Goal: Task Accomplishment & Management: Complete application form

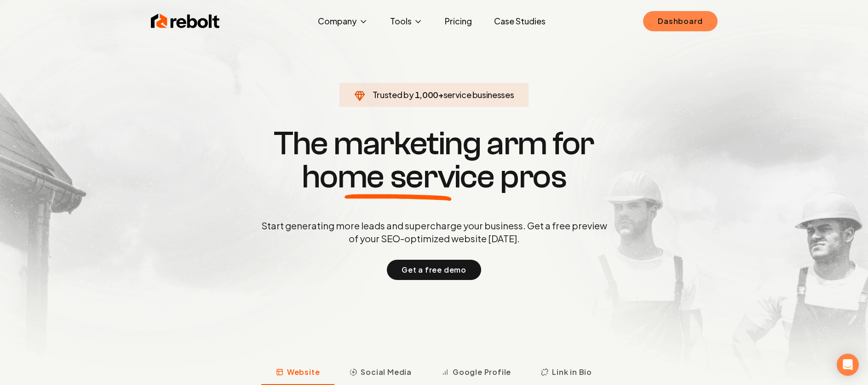
click at [680, 22] on link "Dashboard" at bounding box center [680, 21] width 74 height 20
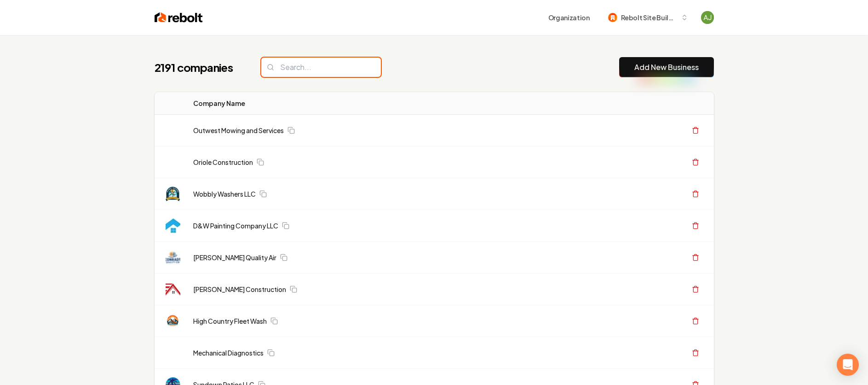
click at [270, 74] on input "search" at bounding box center [321, 67] width 120 height 19
click at [276, 71] on input "search" at bounding box center [321, 67] width 120 height 19
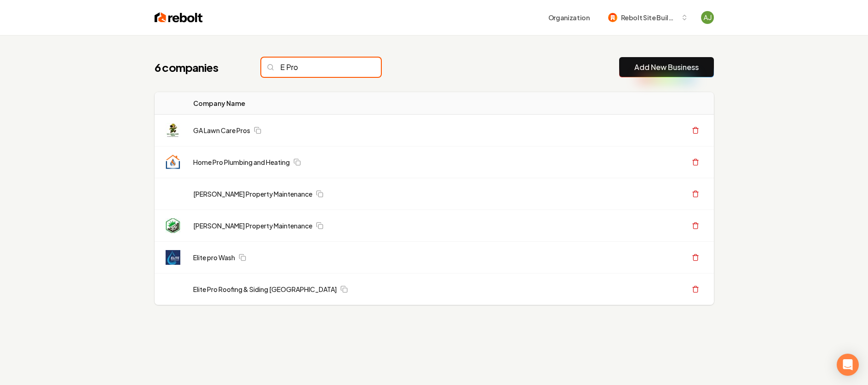
type input "E Pro"
click at [358, 71] on input "E Pro" at bounding box center [321, 67] width 120 height 19
click at [356, 69] on input "E Pro" at bounding box center [321, 67] width 120 height 19
click at [356, 68] on input "E Pro" at bounding box center [321, 67] width 120 height 19
click at [350, 68] on input "E Pro" at bounding box center [321, 67] width 120 height 19
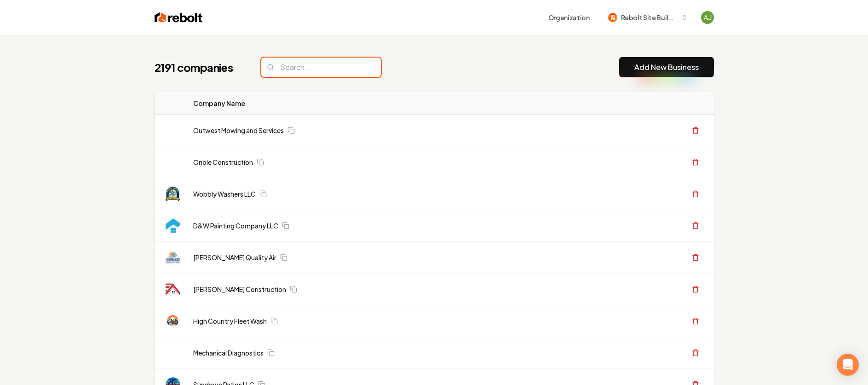
click at [355, 68] on input "search" at bounding box center [321, 67] width 120 height 19
paste input "E-PRO | Electrical Services Professionals, LLC"
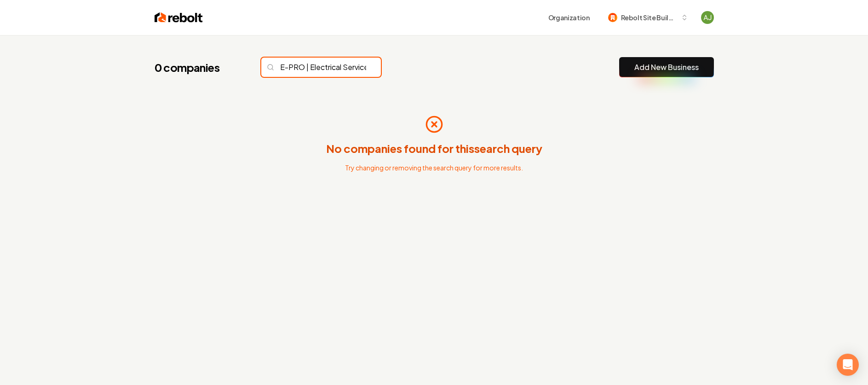
scroll to position [0, 87]
type input "E-PRO | Electrical Services Professionals, LLC"
click at [352, 68] on input "E-PRO | Electrical Services Professionals, LLC" at bounding box center [321, 67] width 120 height 19
click at [353, 68] on input "E-PRO | Electrical Services Professionals, LLC" at bounding box center [321, 67] width 120 height 19
click at [354, 68] on input "E-PRO | Electrical Services Professionals, LLC" at bounding box center [321, 67] width 120 height 19
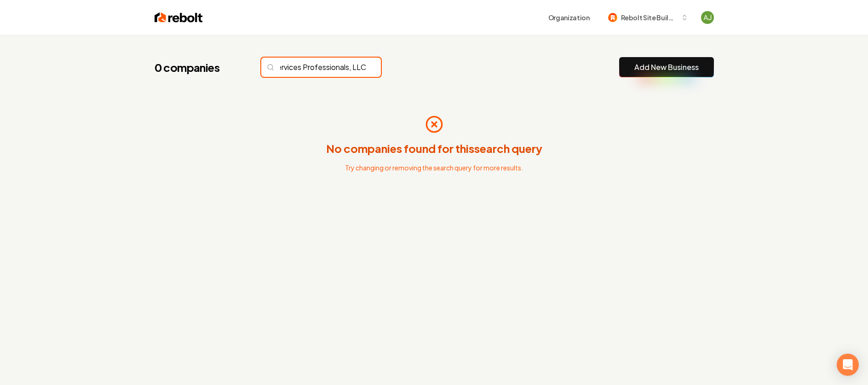
click at [355, 68] on input "E-PRO | Electrical Services Professionals, LLC" at bounding box center [321, 67] width 120 height 19
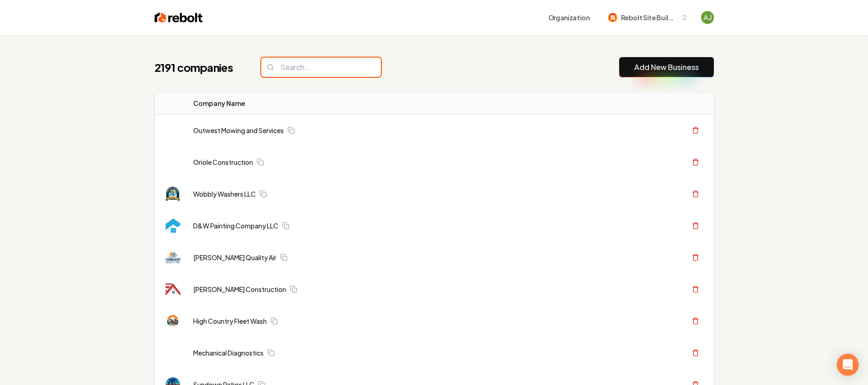
click at [355, 68] on input "search" at bounding box center [321, 67] width 120 height 19
paste input "E-PRO | Electrical Services Professionals, LLC"
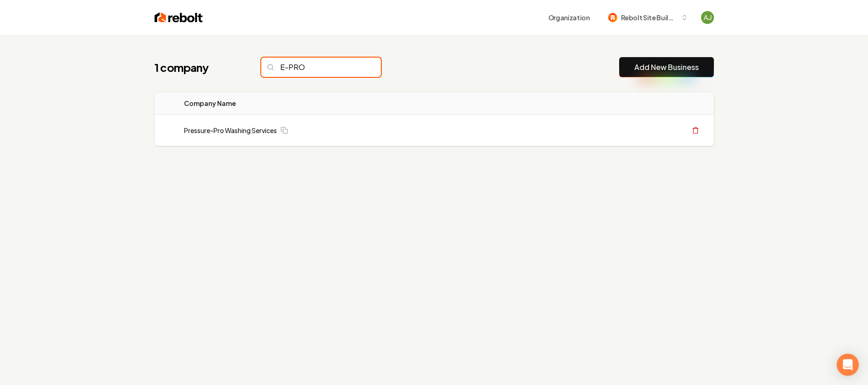
type input "E-PRO"
click at [659, 75] on button "Add New Business" at bounding box center [666, 67] width 95 height 20
click at [661, 70] on link "Add New Business" at bounding box center [667, 67] width 64 height 11
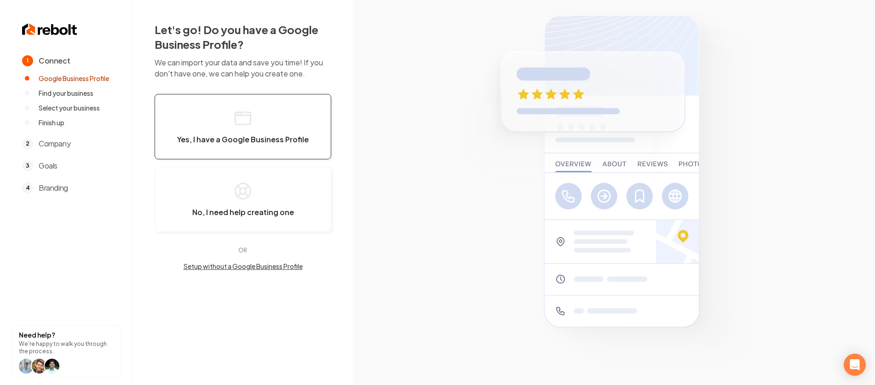
click at [278, 126] on button "Yes, I have a Google Business Profile" at bounding box center [243, 126] width 177 height 65
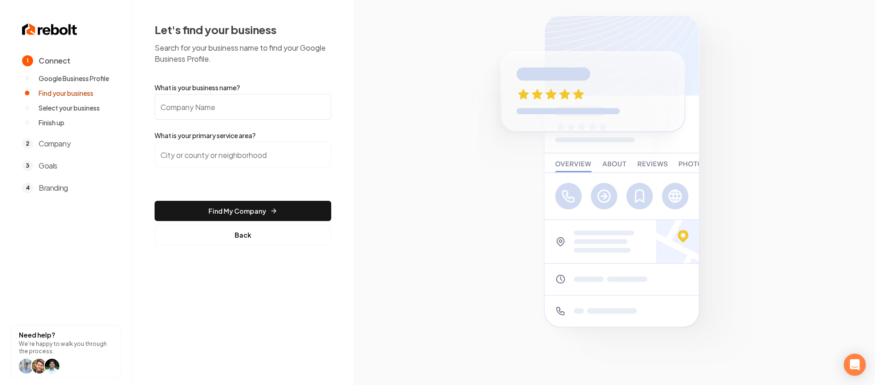
click at [245, 112] on input "What is your business name?" at bounding box center [243, 107] width 177 height 26
type input "E- Pro Electrical Services"
click at [308, 168] on div at bounding box center [243, 160] width 177 height 37
click at [301, 159] on input "search" at bounding box center [243, 155] width 177 height 26
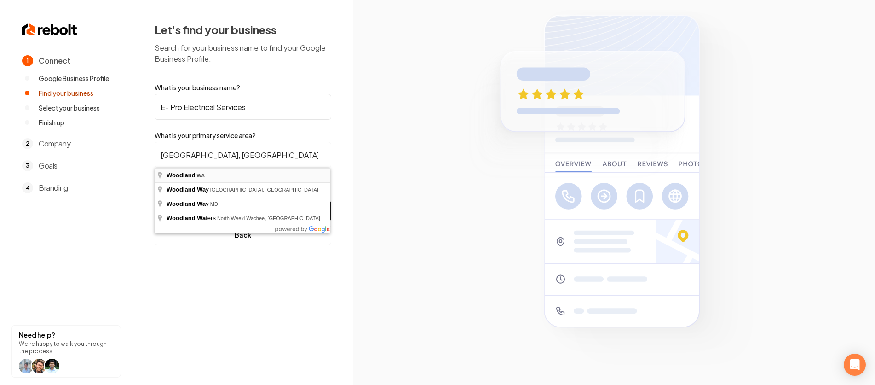
type input "Woodland, WA"
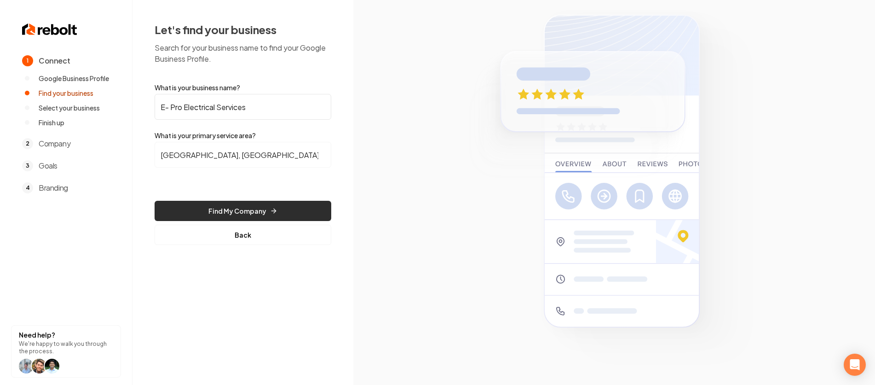
click at [250, 213] on button "Find My Company" at bounding box center [243, 211] width 177 height 20
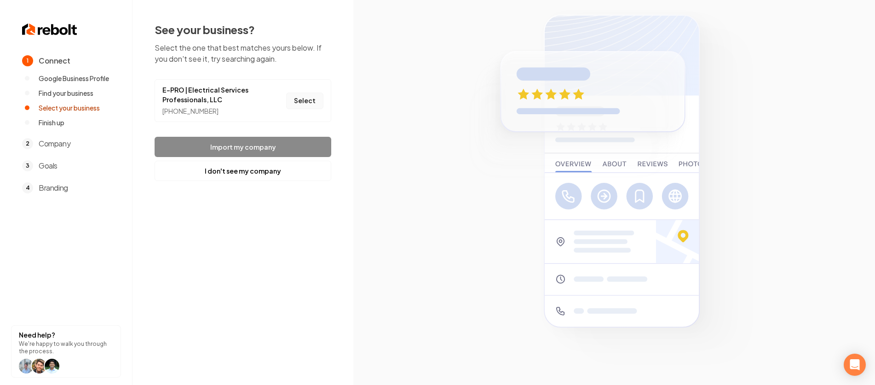
click at [303, 104] on button "Select" at bounding box center [304, 101] width 37 height 17
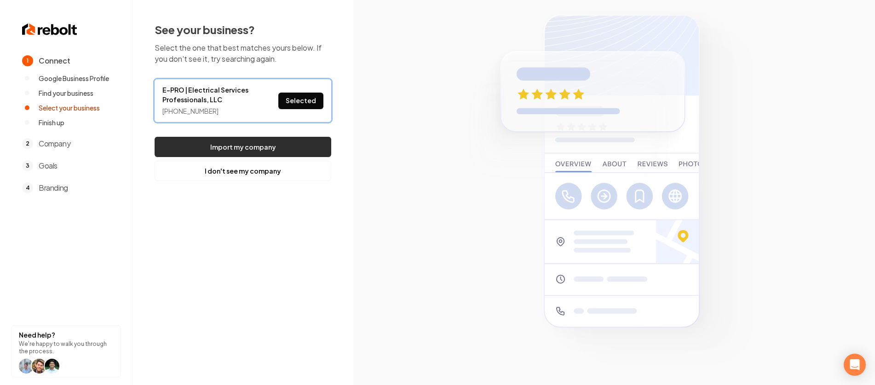
click at [273, 144] on button "Import my company" at bounding box center [243, 147] width 177 height 20
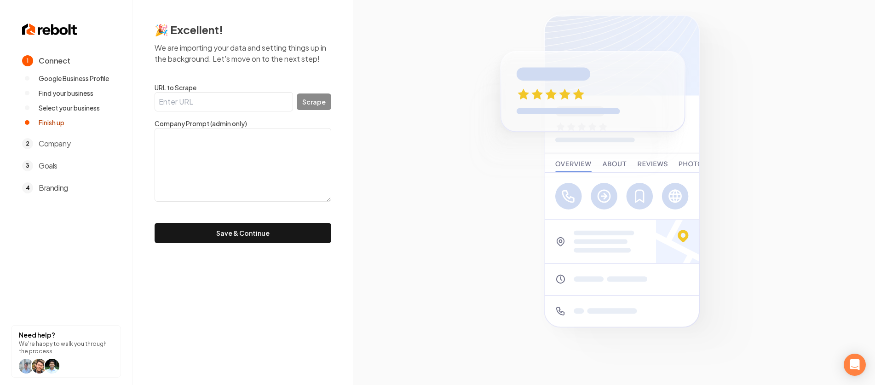
click at [183, 98] on input "URL to Scrape" at bounding box center [224, 101] width 139 height 19
paste input "https://www.google.com/search?kgmid=/g/11h32hm5n0"
type input "https://www.google.com/search?kgmid=/g/11h32hm5n0"
click at [321, 99] on button "Scrape" at bounding box center [314, 101] width 35 height 17
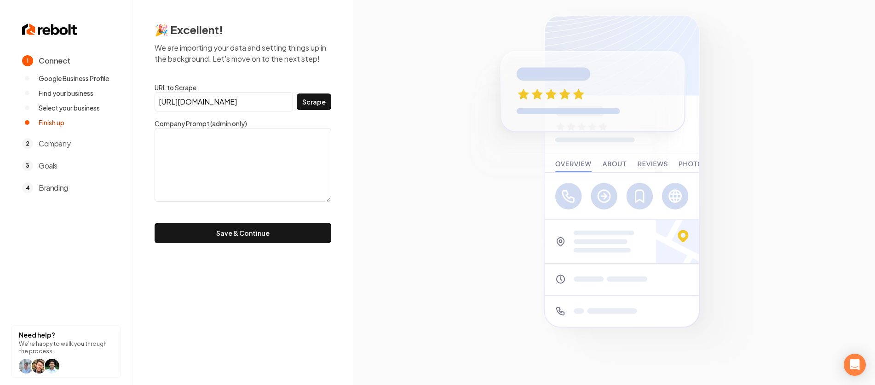
scroll to position [0, 0]
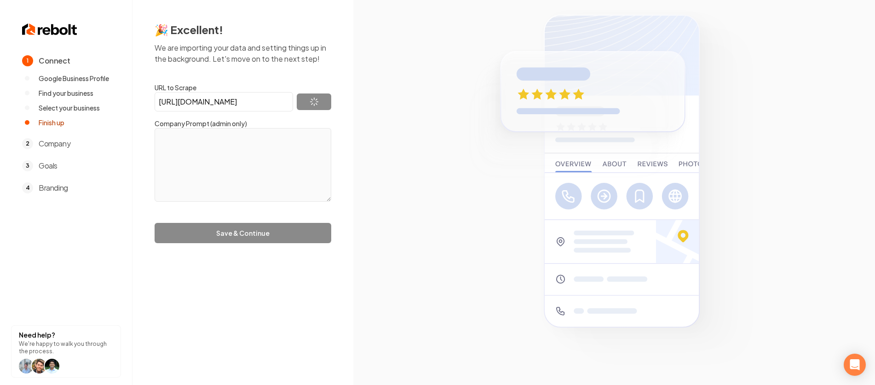
click at [259, 235] on form "URL to Scrape https://www.google.com/search?kgmid=/g/11h32hm5n0 Scrape Company …" at bounding box center [243, 163] width 177 height 160
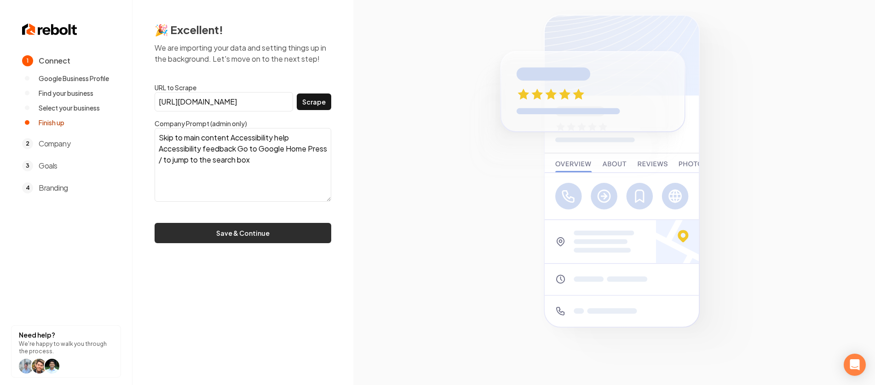
click at [274, 229] on button "Save & Continue" at bounding box center [243, 233] width 177 height 20
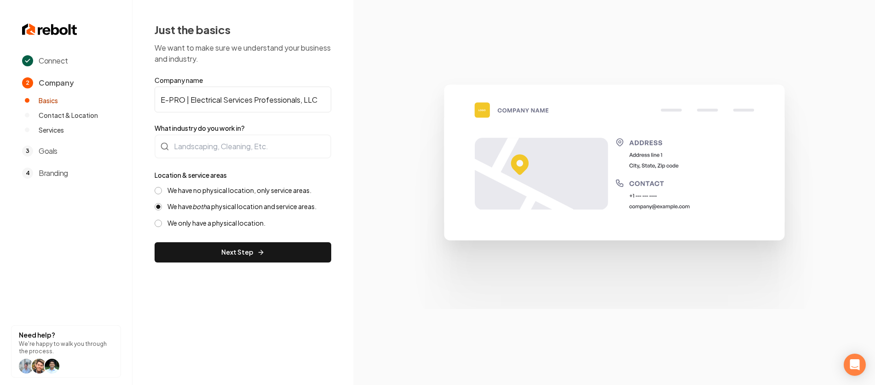
click at [158, 194] on div "We have no physical location, only service areas." at bounding box center [243, 190] width 177 height 9
click at [155, 190] on button "We have no physical location, only service areas." at bounding box center [158, 190] width 7 height 7
click at [233, 245] on button "Next Step" at bounding box center [243, 252] width 177 height 20
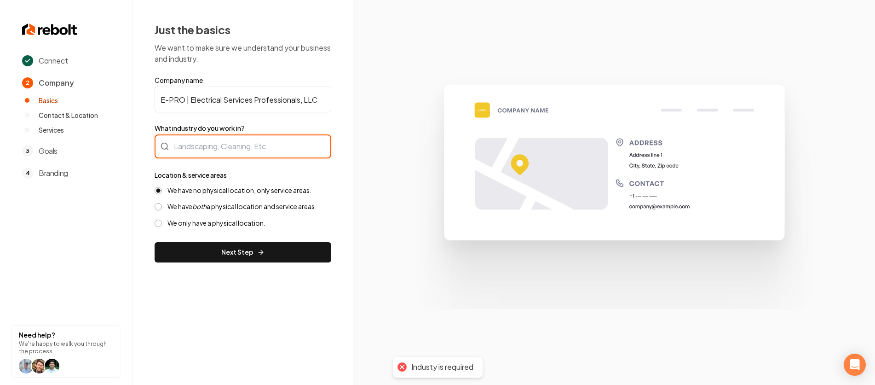
click at [204, 141] on div at bounding box center [243, 146] width 177 height 24
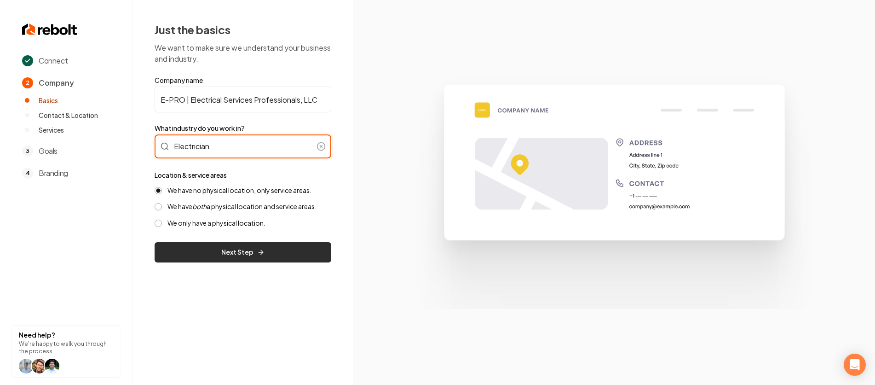
type input "Electrician"
click at [260, 260] on button "Next Step" at bounding box center [243, 252] width 177 height 20
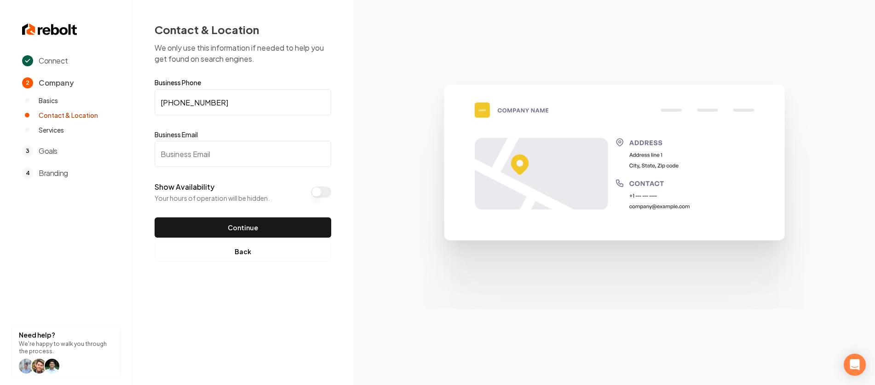
click at [199, 155] on input "Business Email" at bounding box center [243, 154] width 177 height 26
paste input "esp-epro@outlook.com"
type input "esp-epro@outlook.com"
click at [248, 226] on button "Continue" at bounding box center [243, 227] width 177 height 20
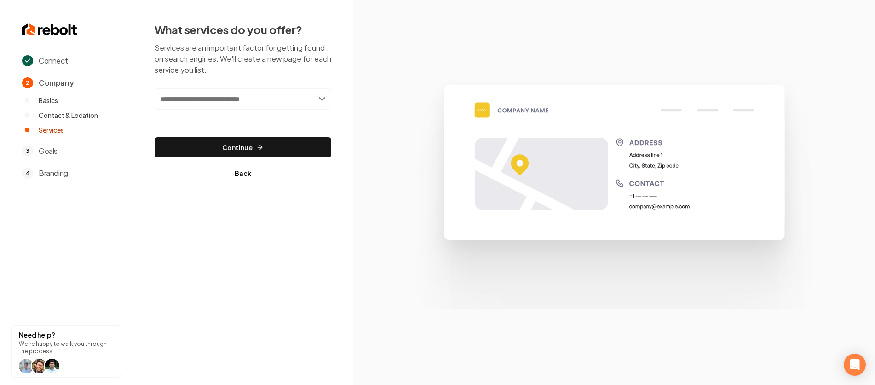
click at [243, 98] on input "text" at bounding box center [243, 98] width 177 height 21
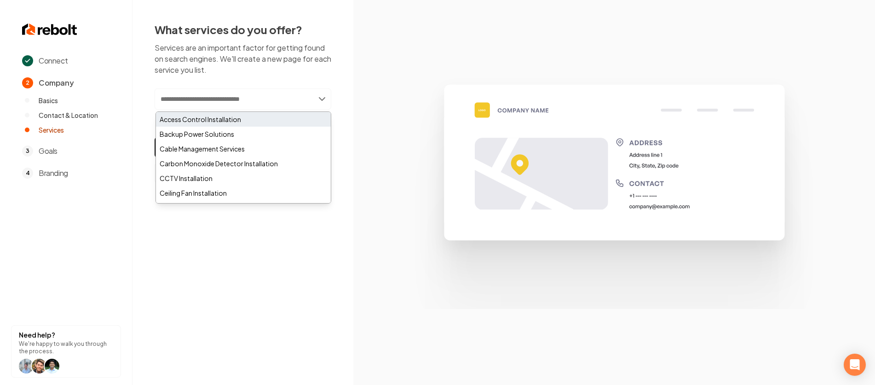
click at [215, 120] on div "Access Control Installation" at bounding box center [243, 119] width 175 height 15
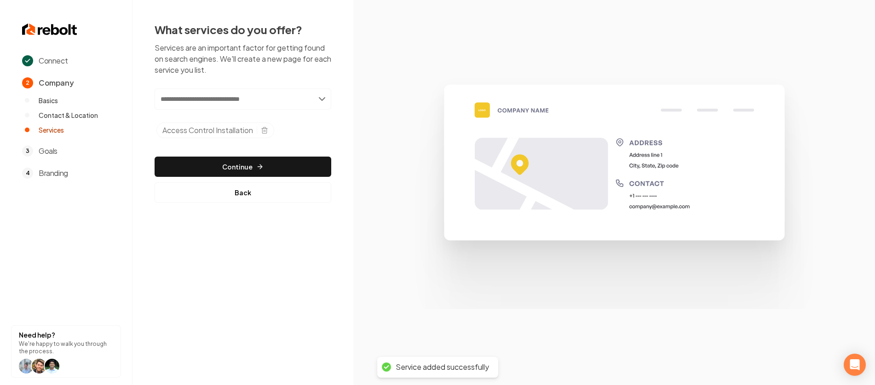
click at [283, 92] on input "text" at bounding box center [243, 98] width 177 height 21
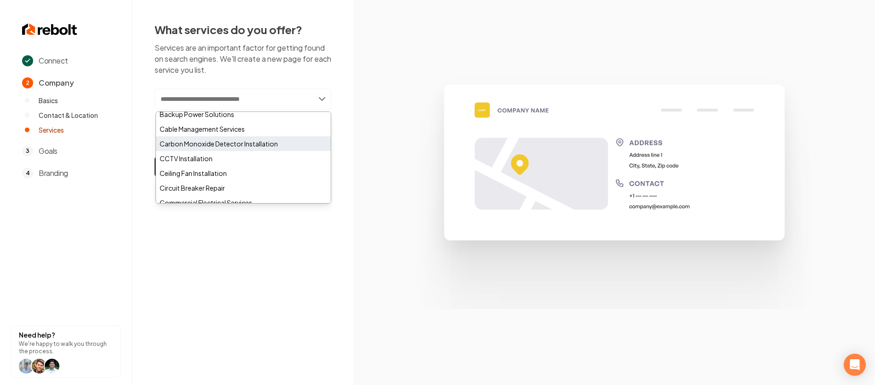
scroll to position [75, 0]
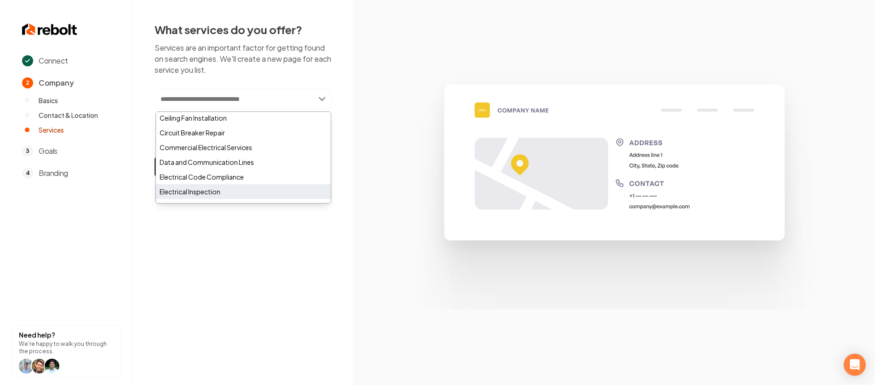
click at [204, 192] on div "Electrical Inspection" at bounding box center [243, 191] width 175 height 15
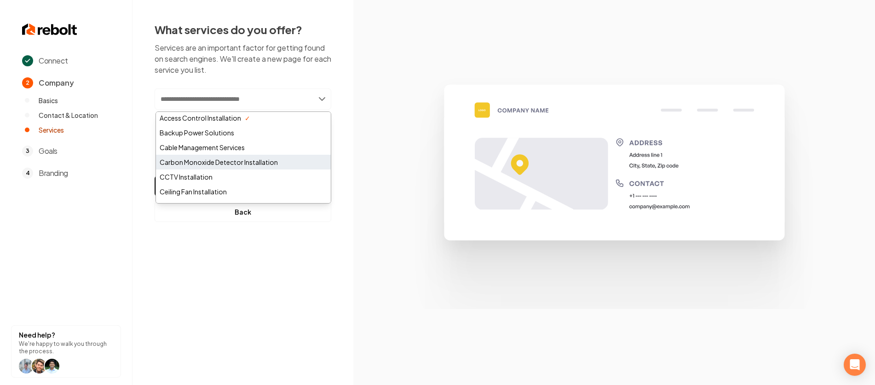
scroll to position [2, 0]
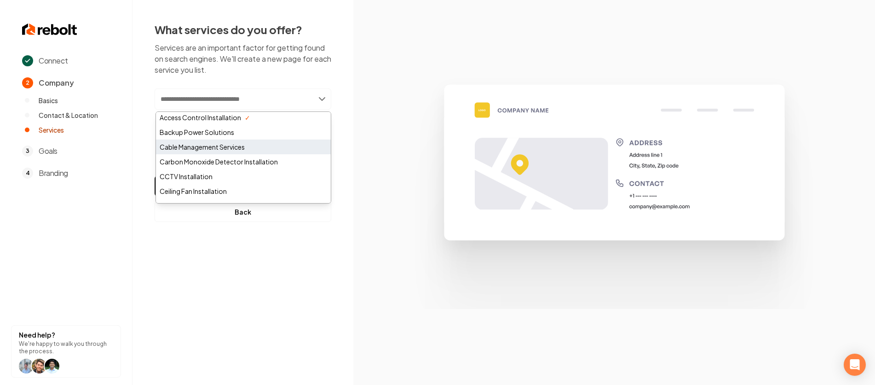
click at [195, 149] on div "Cable Management Services" at bounding box center [243, 146] width 175 height 15
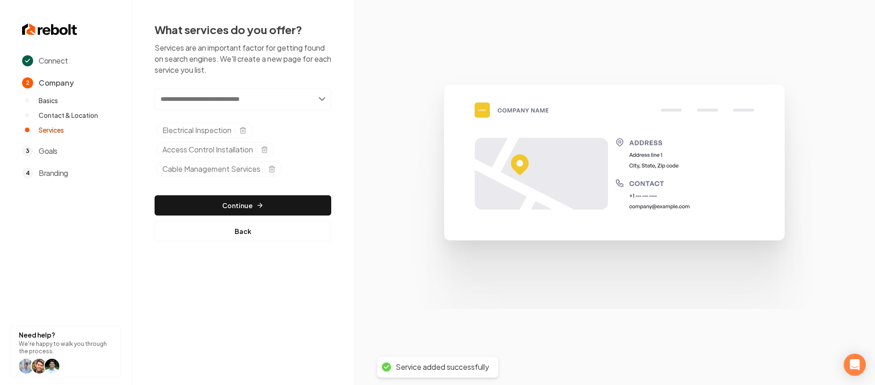
click at [306, 98] on input "text" at bounding box center [243, 98] width 177 height 21
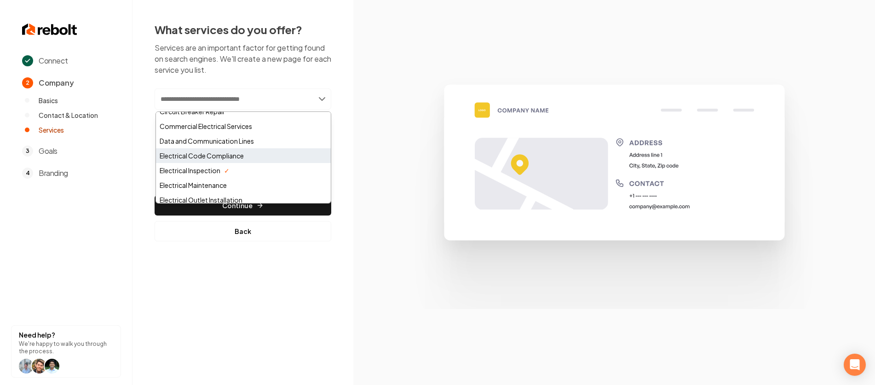
scroll to position [110, 0]
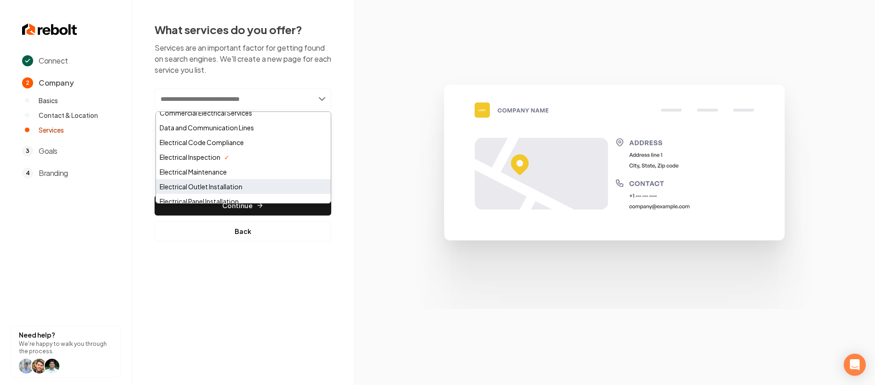
click at [216, 183] on div "Electrical Outlet Installation" at bounding box center [243, 186] width 175 height 15
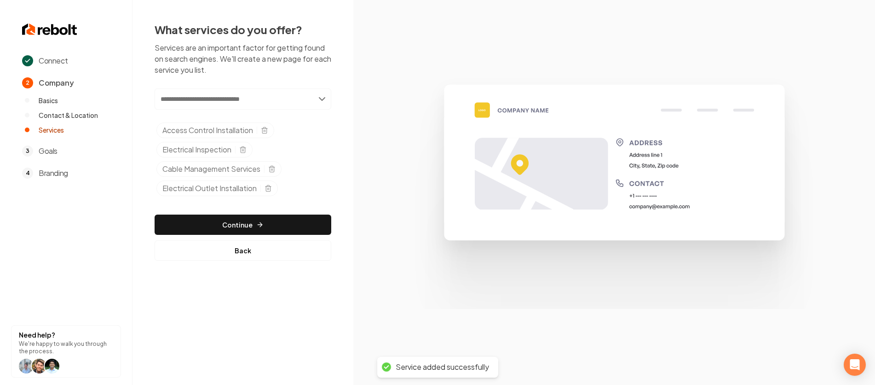
click at [253, 102] on input "text" at bounding box center [243, 98] width 177 height 21
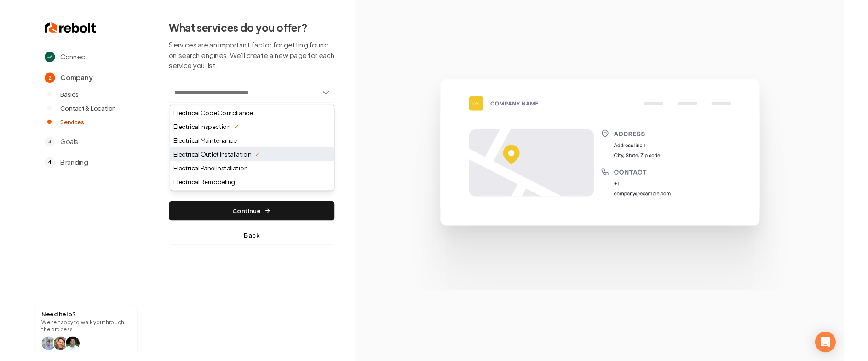
scroll to position [186, 0]
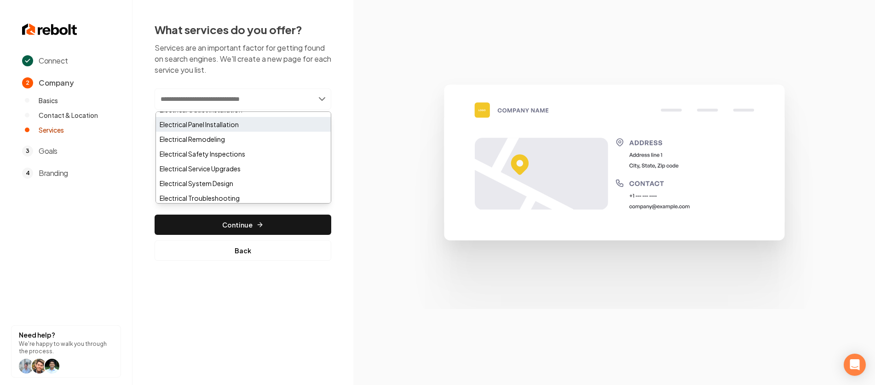
click at [214, 127] on div "Electrical Panel Installation" at bounding box center [243, 124] width 175 height 15
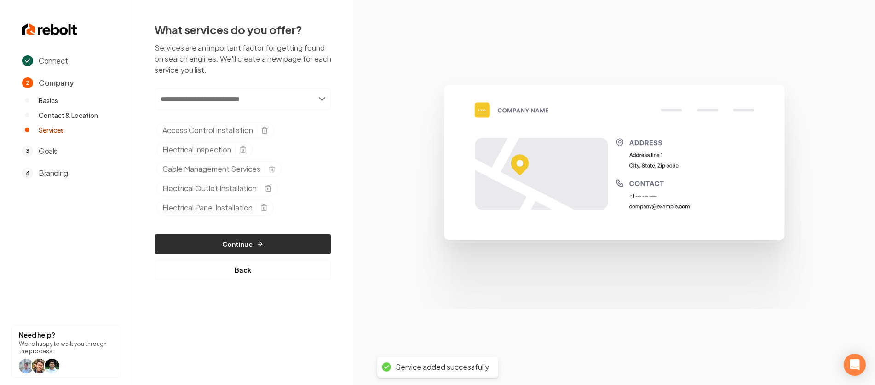
click at [271, 239] on button "Continue" at bounding box center [243, 244] width 177 height 20
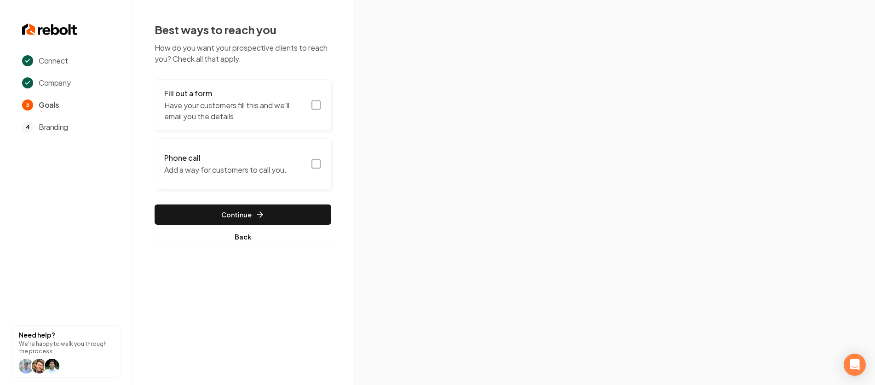
click at [322, 106] on button "Fill out a form Have your customers fill this and we'll email you the details." at bounding box center [243, 105] width 177 height 52
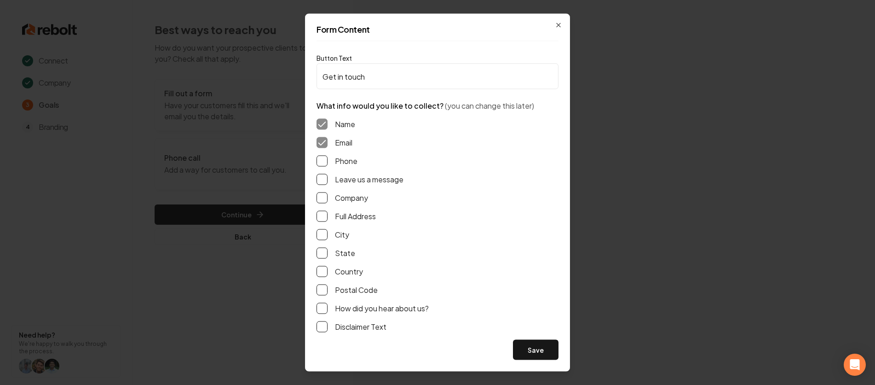
click at [324, 163] on button "Phone" at bounding box center [322, 161] width 11 height 11
click at [325, 177] on button "Leave us a message" at bounding box center [322, 179] width 11 height 11
drag, startPoint x: 532, startPoint y: 348, endPoint x: 528, endPoint y: 346, distance: 5.1
click at [532, 348] on button "Save" at bounding box center [536, 350] width 46 height 20
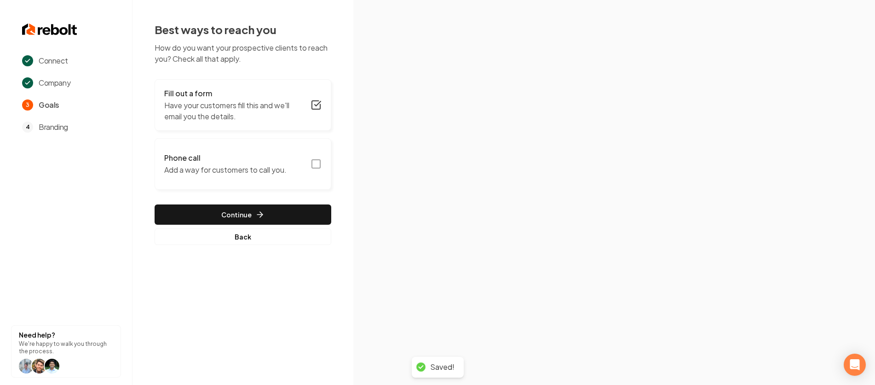
click at [323, 165] on button "Phone call Add a way for customers to call you." at bounding box center [243, 164] width 177 height 52
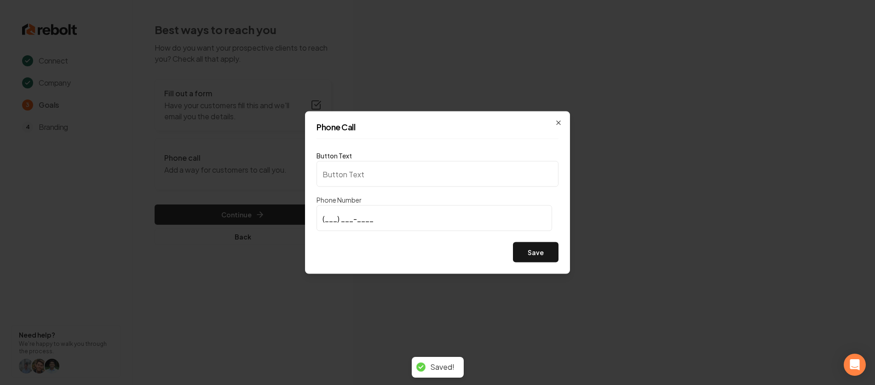
type input "Call us"
type input "(360) 606-0177"
click at [536, 254] on button "Save" at bounding box center [536, 252] width 46 height 20
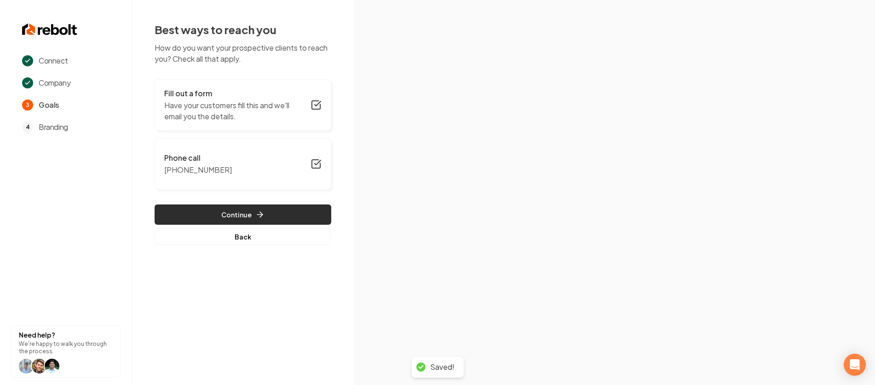
click at [279, 215] on button "Continue" at bounding box center [243, 214] width 177 height 20
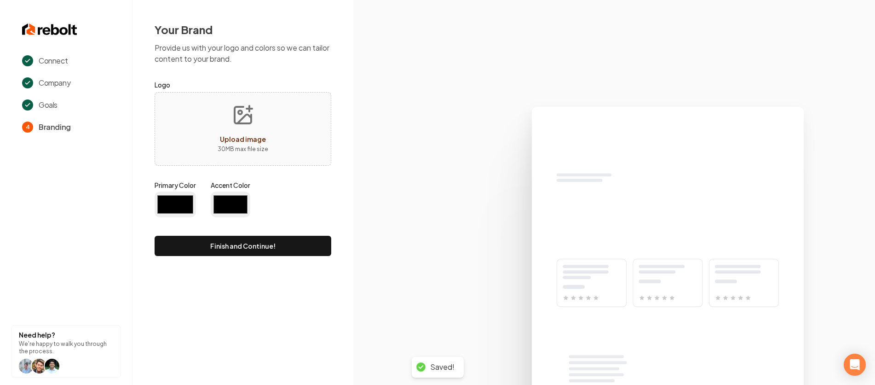
type input "#194d33"
type input "#70be00"
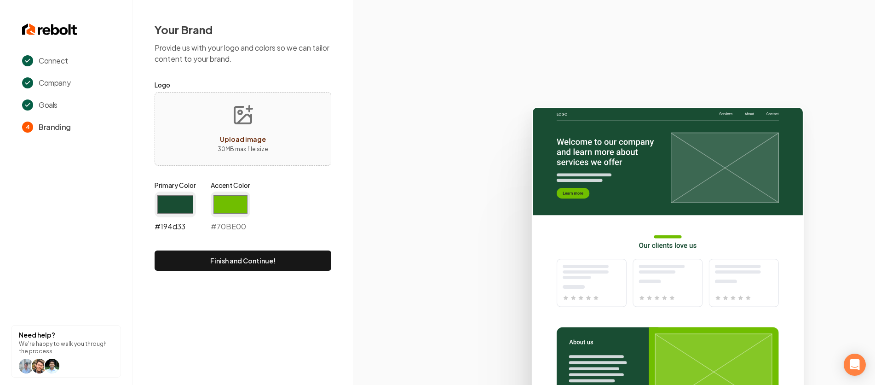
click at [185, 200] on input "#194d33" at bounding box center [175, 204] width 41 height 26
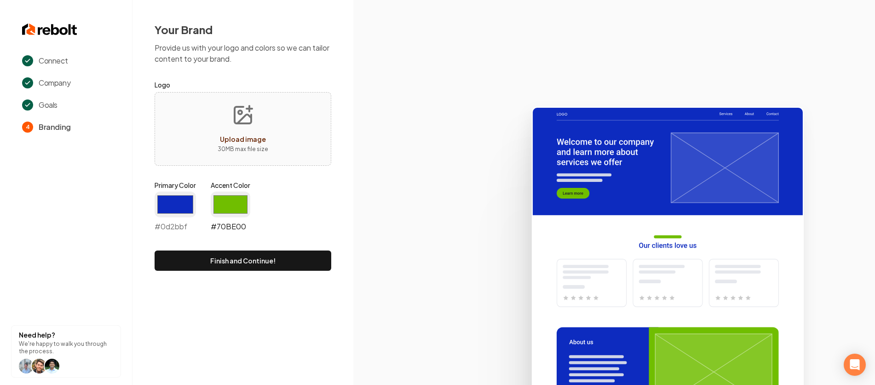
type input "#0d2bbf"
click at [233, 200] on input "#70be00" at bounding box center [231, 204] width 40 height 26
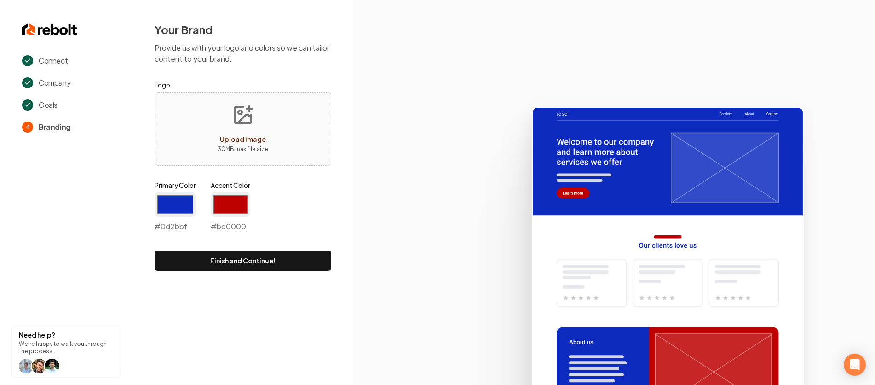
type input "#bd0000"
click at [363, 247] on icon at bounding box center [614, 242] width 522 height 286
click at [293, 266] on button "Finish and Continue!" at bounding box center [243, 260] width 177 height 20
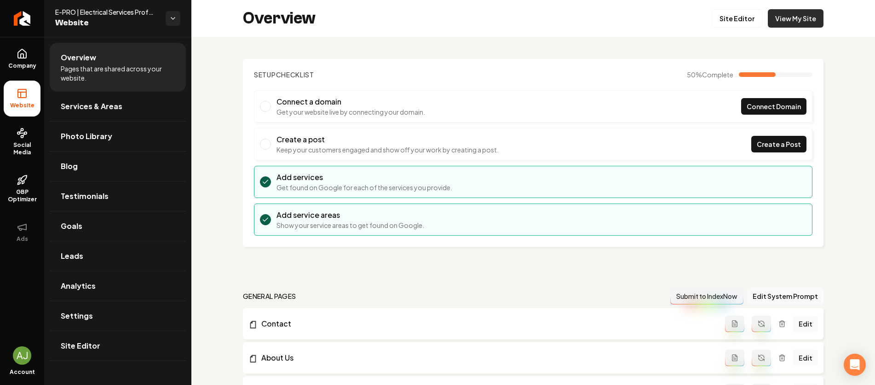
click at [792, 15] on link "View My Site" at bounding box center [796, 18] width 56 height 18
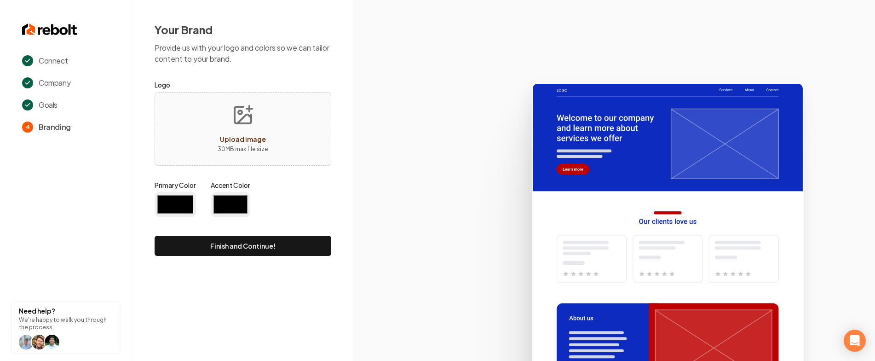
type input "#0d2bbf"
type input "#bd0000"
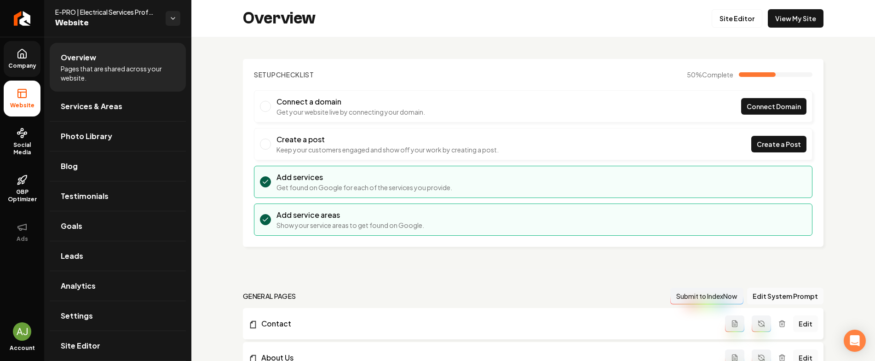
click at [26, 50] on icon at bounding box center [22, 53] width 11 height 11
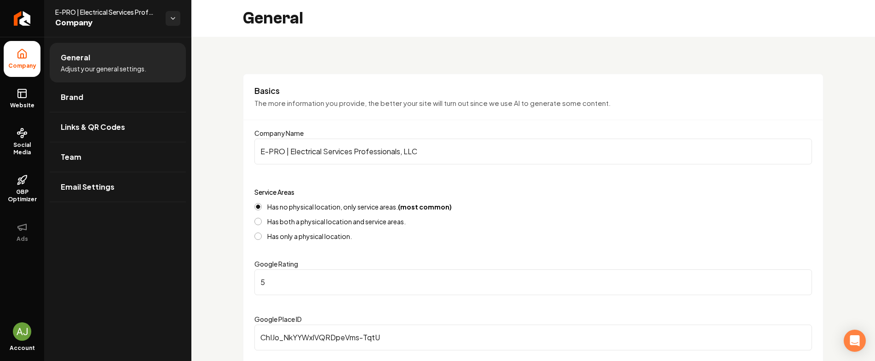
click at [84, 49] on li "General Adjust your general settings." at bounding box center [118, 63] width 136 height 40
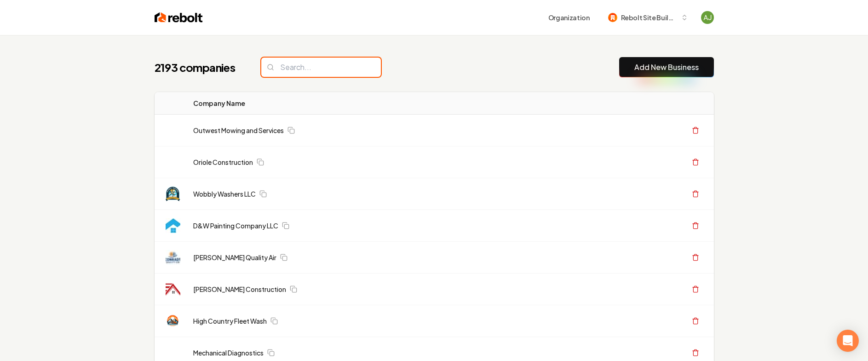
click at [286, 69] on input "search" at bounding box center [321, 67] width 120 height 19
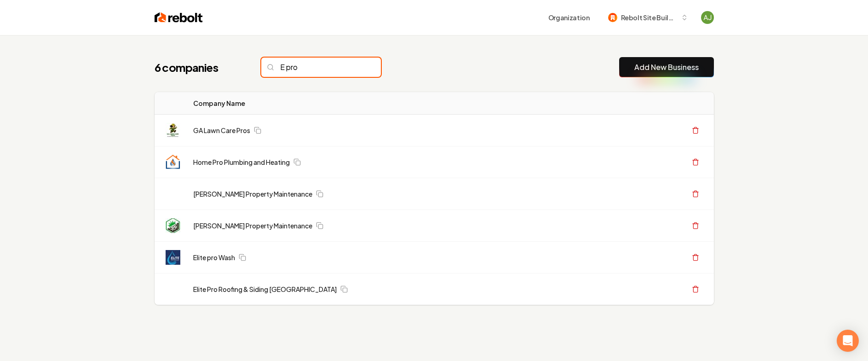
click at [288, 66] on input "E pro" at bounding box center [321, 67] width 120 height 19
click at [286, 65] on input "E pro" at bounding box center [321, 67] width 120 height 19
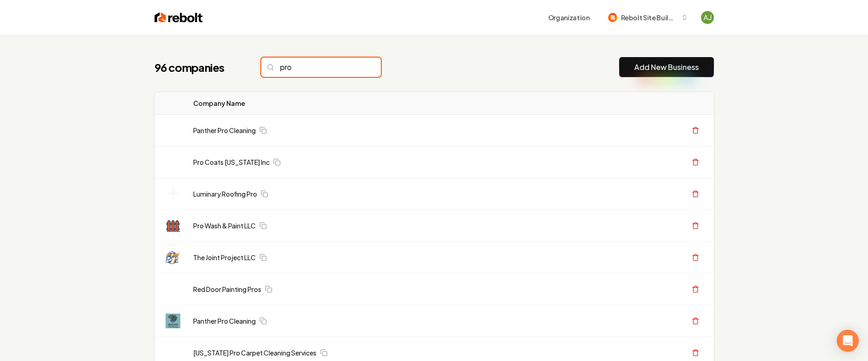
drag, startPoint x: 300, startPoint y: 75, endPoint x: 252, endPoint y: 71, distance: 48.0
click at [252, 72] on div "96 companies pro" at bounding box center [268, 67] width 226 height 19
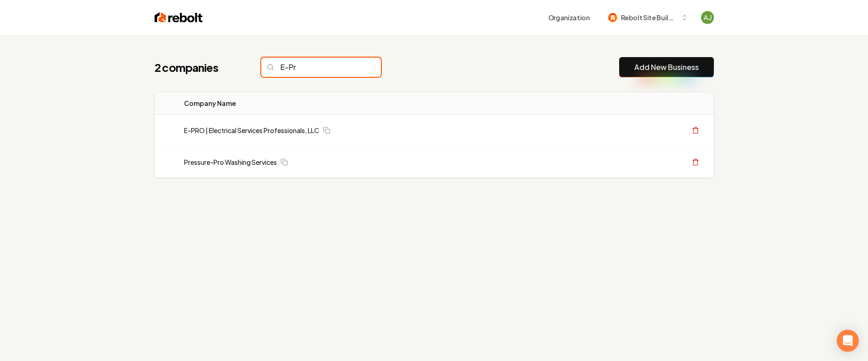
type input "E-Pr"
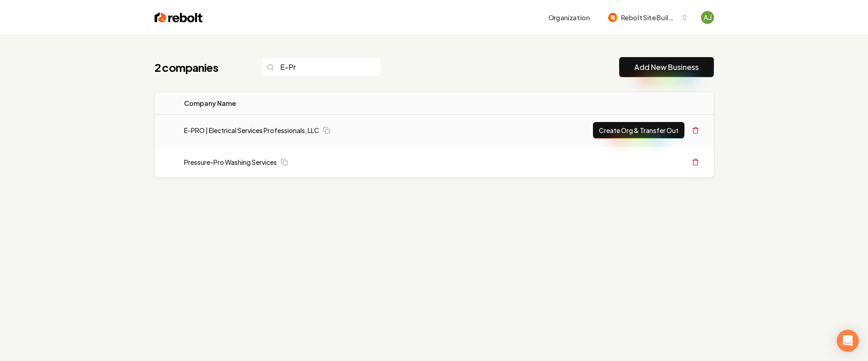
click at [634, 133] on button "Create Org & Transfer Out" at bounding box center [639, 130] width 92 height 17
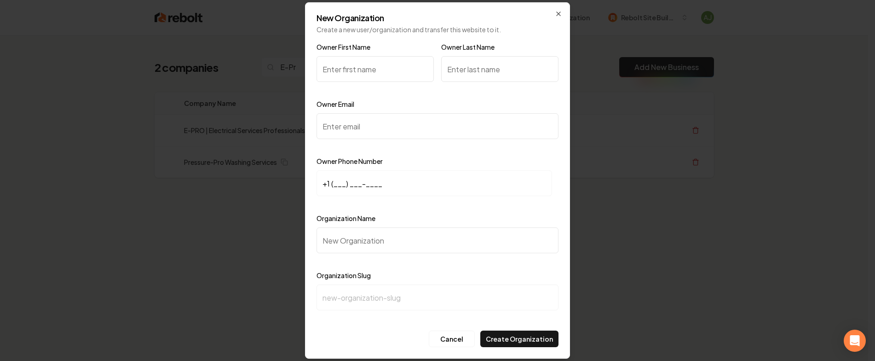
click at [386, 138] on input "Owner Email" at bounding box center [438, 126] width 242 height 26
paste input "esp-epro@outlook.com"
type input "esp-epro@outlook.com"
click at [370, 190] on input "+1 (___) ___-____" at bounding box center [435, 183] width 236 height 26
paste input "360) 606-0177"
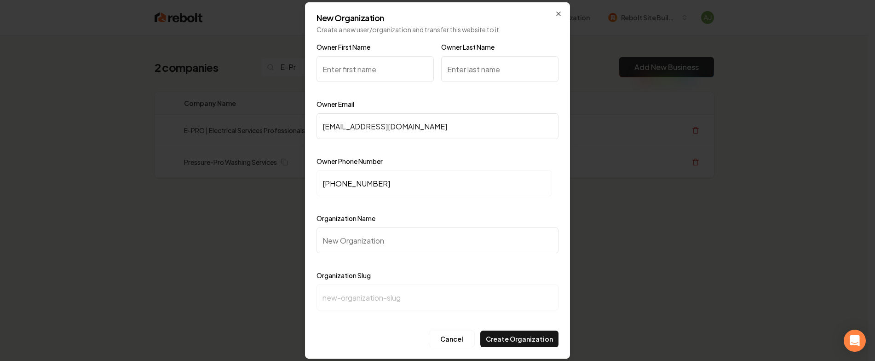
type input "+1 (360) 606-0177"
click at [353, 243] on input "Organization Name" at bounding box center [438, 240] width 242 height 26
paste input "E-PRO | Electrical Services Professionals, LLC"
type input "E-PRO | Electrical Services Professionals, LLC"
type input "e-pro-electrical-services-professionals-llc"
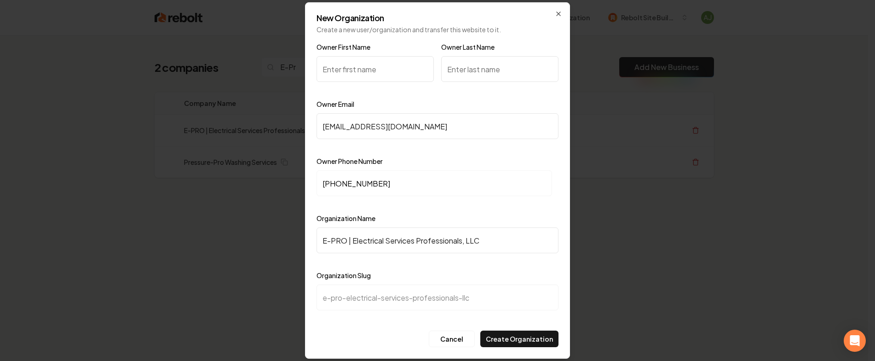
type input "E-PRO | Electrical Services Professionals, LLC"
click at [493, 59] on input "Owner Last Name" at bounding box center [499, 69] width 117 height 26
click at [374, 69] on input "Owner First Name" at bounding box center [375, 69] width 117 height 26
type input "Gabe"
click at [477, 72] on input "Owner Last Name" at bounding box center [499, 69] width 117 height 26
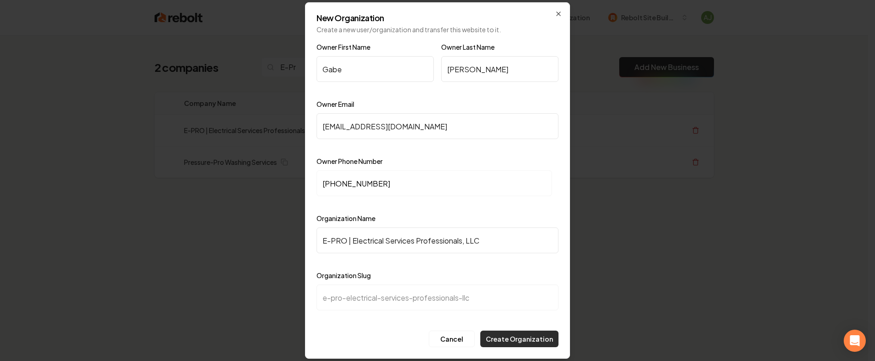
type input "McCoy"
click at [547, 337] on button "Create Organization" at bounding box center [519, 338] width 78 height 17
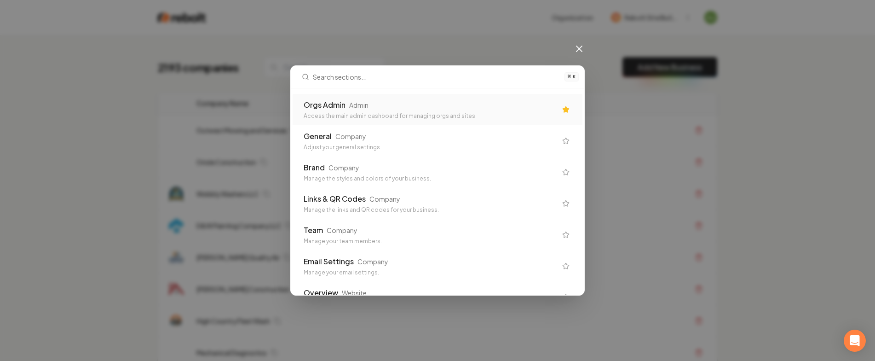
click at [393, 113] on div "Access the main admin dashboard for managing orgs and sites" at bounding box center [430, 115] width 253 height 7
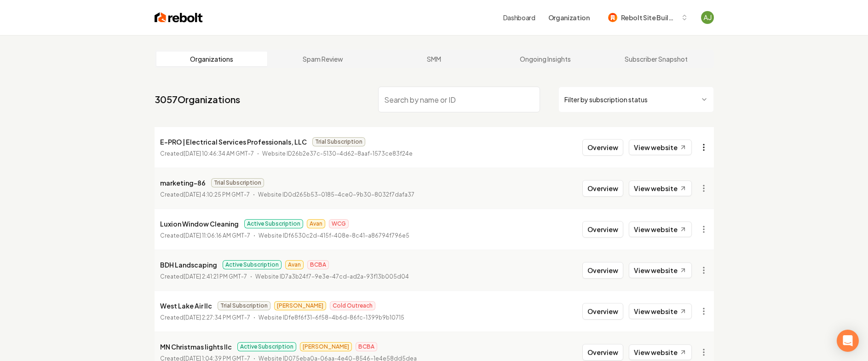
click at [707, 146] on html "Dashboard Organization Rebolt Site Builder Organizations Spam Review SMM Ongoin…" at bounding box center [434, 180] width 868 height 361
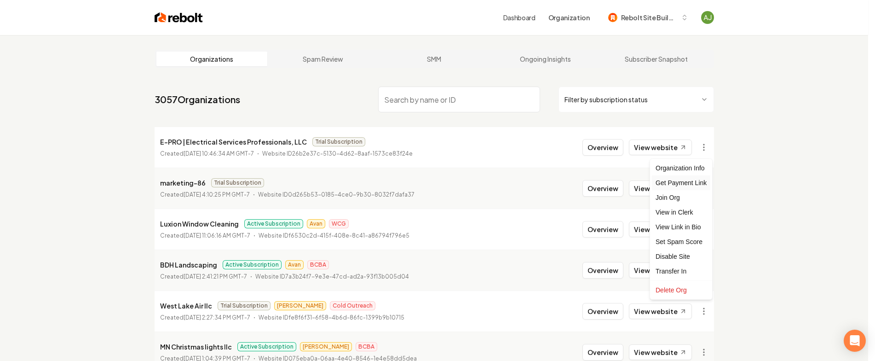
click at [689, 186] on div "Get Payment Link" at bounding box center [681, 182] width 58 height 15
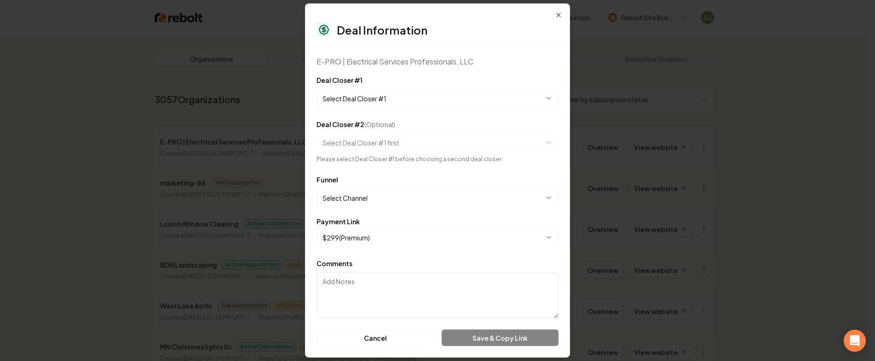
click at [393, 100] on body "Dashboard Organization Rebolt Site Builder Organizations Spam Review SMM Ongoin…" at bounding box center [434, 180] width 868 height 361
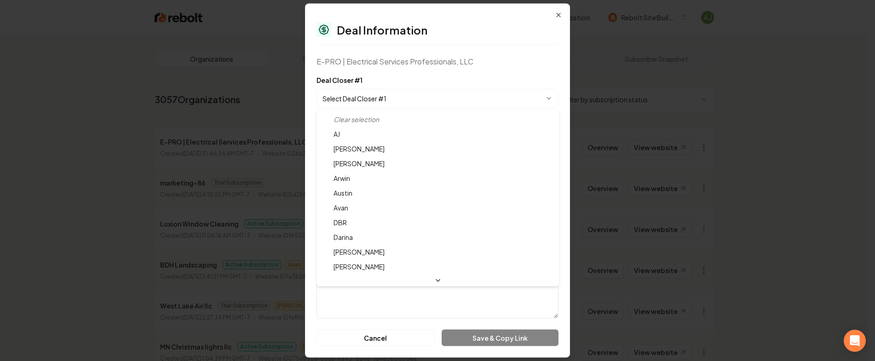
select select "**********"
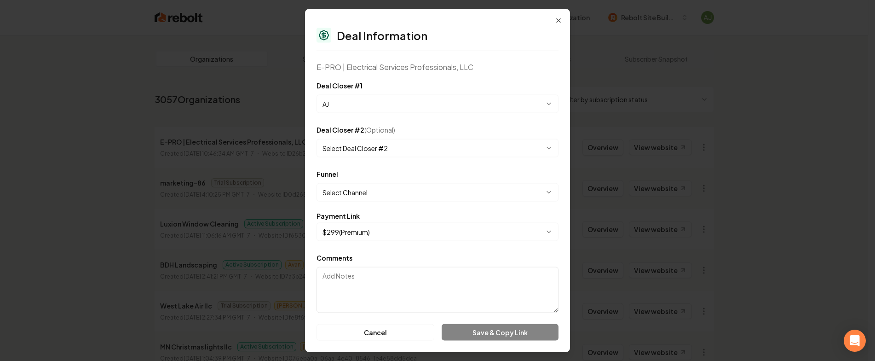
click at [375, 192] on body "Dashboard Organization Rebolt Site Builder Organizations Spam Review SMM Ongoin…" at bounding box center [434, 180] width 868 height 361
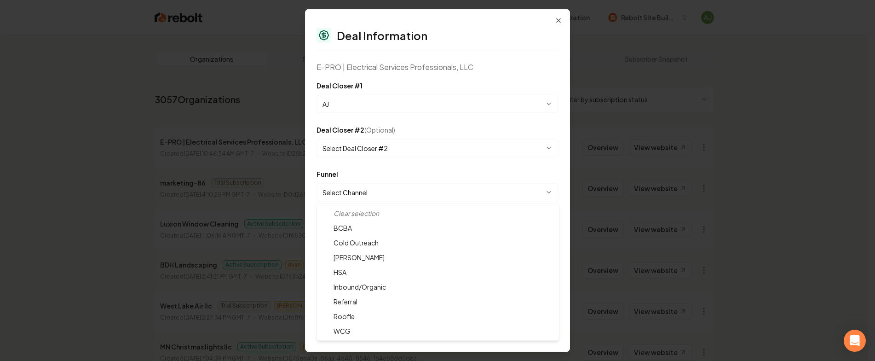
select select "**********"
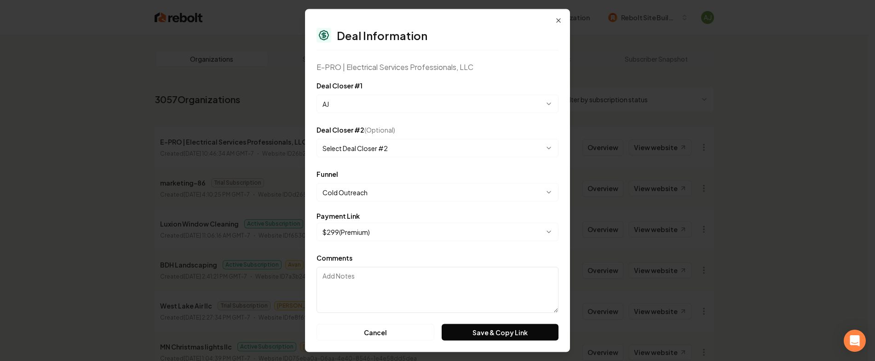
click at [512, 327] on button "Save & Copy Link" at bounding box center [500, 332] width 117 height 17
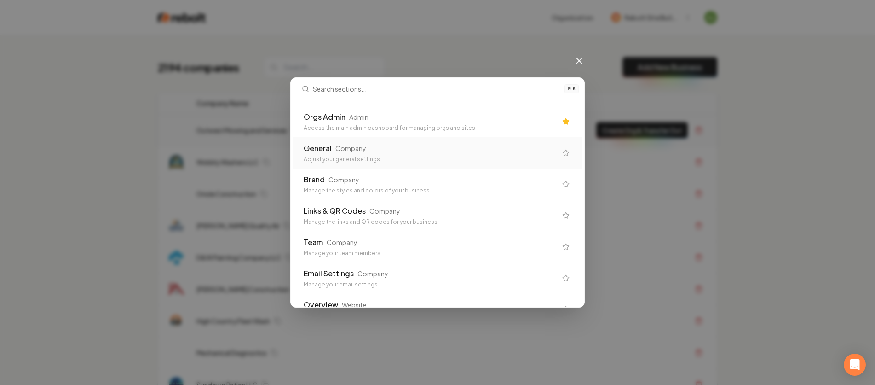
click at [334, 115] on div "Orgs Admin" at bounding box center [325, 116] width 42 height 11
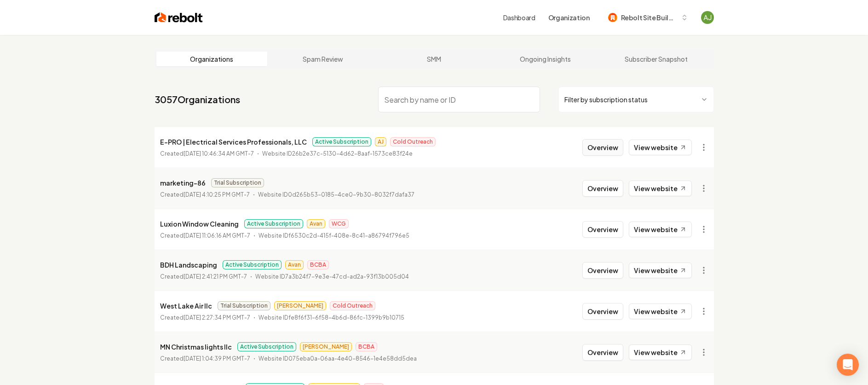
click at [619, 147] on button "Overview" at bounding box center [603, 147] width 41 height 17
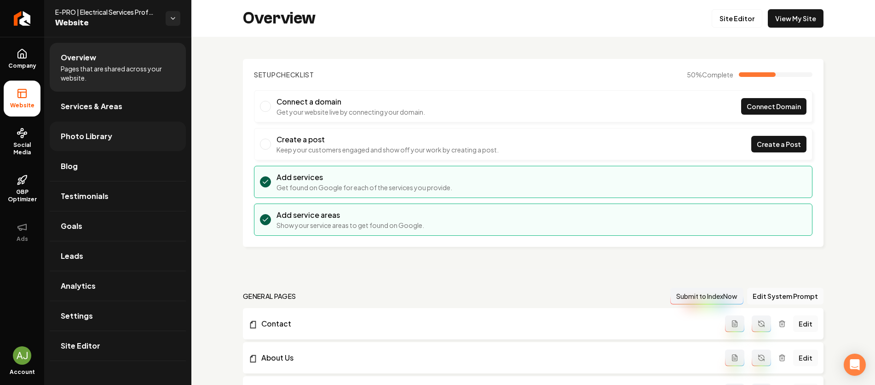
click at [99, 135] on span "Photo Library" at bounding box center [87, 136] width 52 height 11
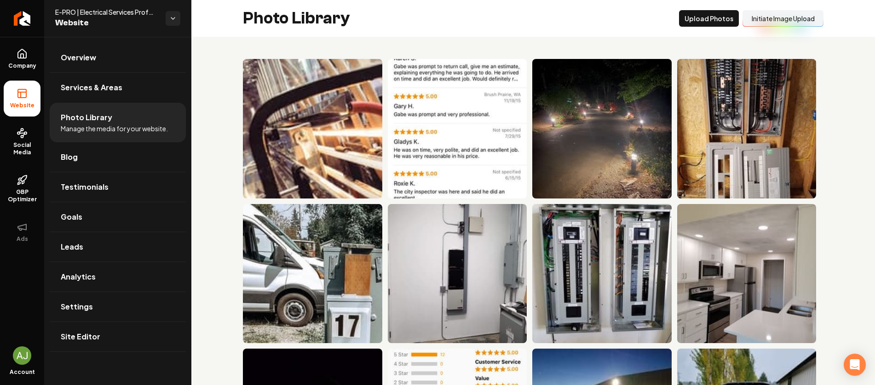
click at [773, 18] on button "Initiate Image Upload" at bounding box center [783, 18] width 81 height 17
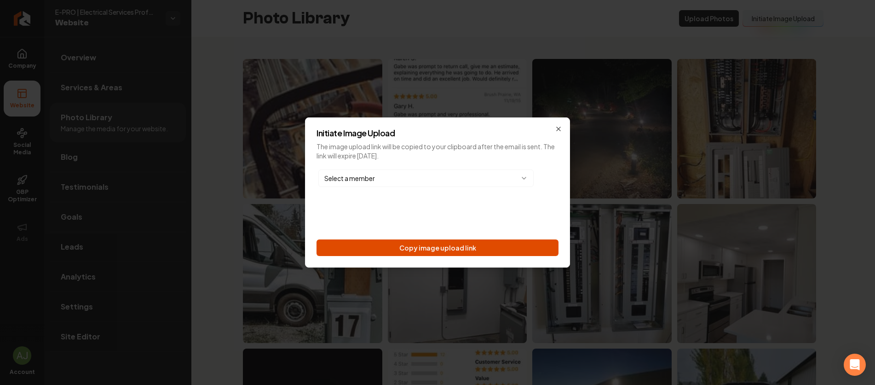
click at [482, 243] on button "Copy image upload link" at bounding box center [438, 247] width 242 height 17
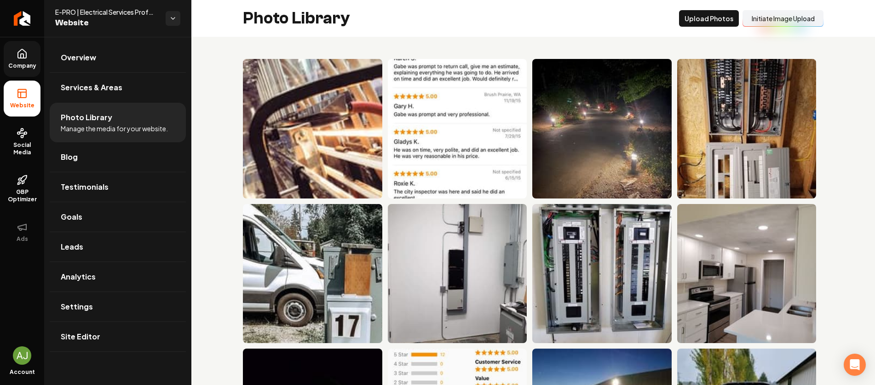
click at [23, 71] on link "Company" at bounding box center [22, 59] width 37 height 36
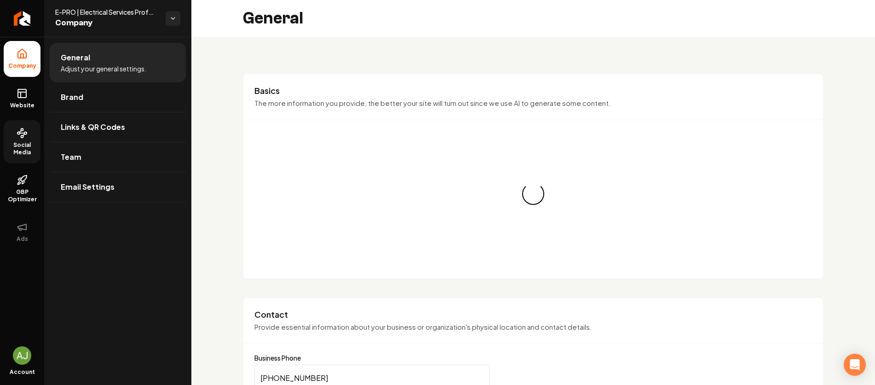
click at [19, 155] on span "Social Media" at bounding box center [22, 148] width 37 height 15
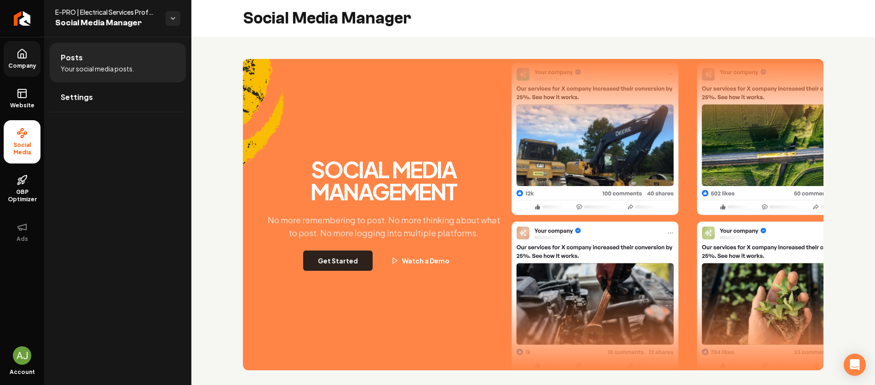
click at [351, 267] on button "Get Started" at bounding box center [337, 260] width 69 height 20
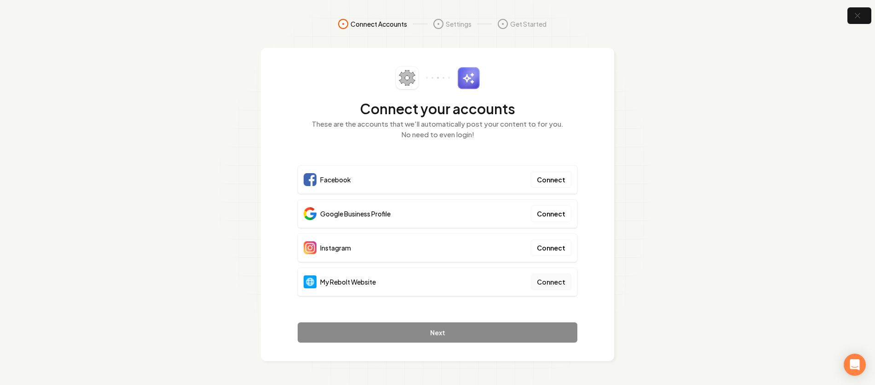
click at [544, 276] on button "Connect" at bounding box center [551, 281] width 40 height 17
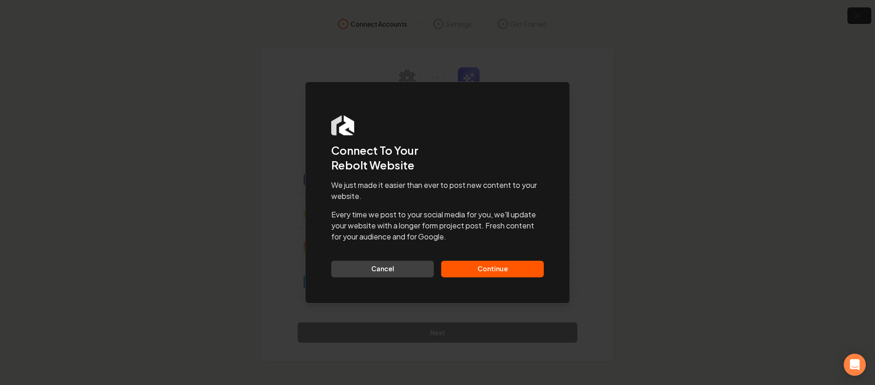
click at [500, 272] on button "Continue" at bounding box center [492, 268] width 103 height 17
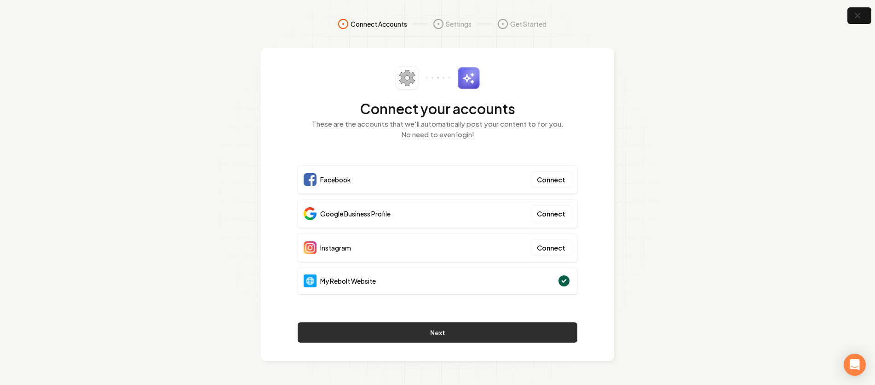
click at [503, 335] on button "Next" at bounding box center [438, 332] width 280 height 20
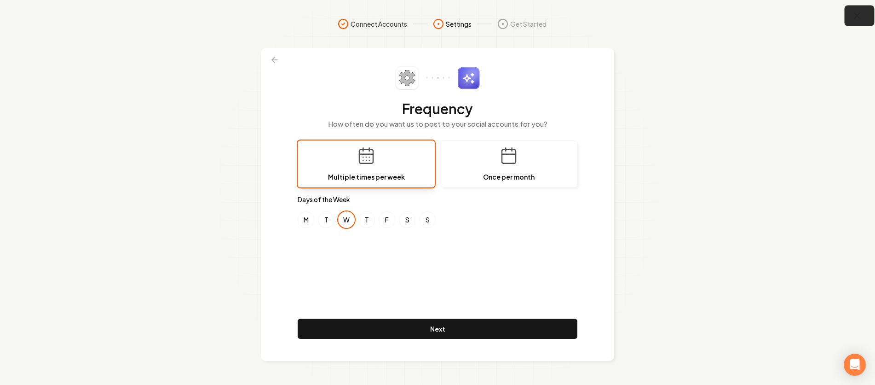
click at [852, 17] on icon "button" at bounding box center [858, 16] width 12 height 12
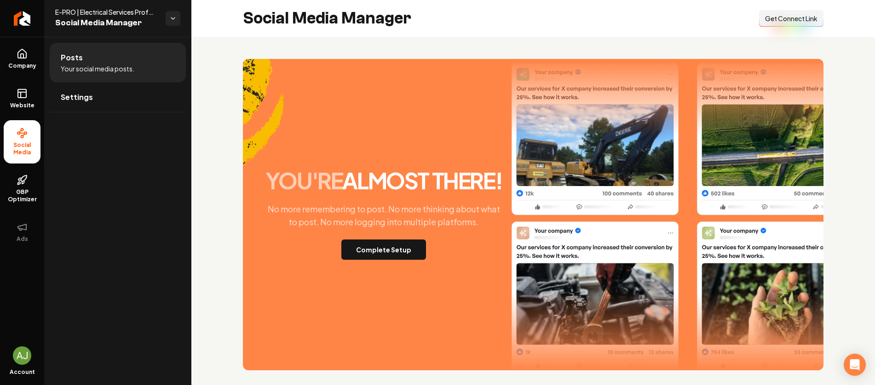
click at [807, 20] on span "Get Connect Link" at bounding box center [791, 18] width 52 height 9
click at [23, 59] on link "Company" at bounding box center [22, 59] width 37 height 36
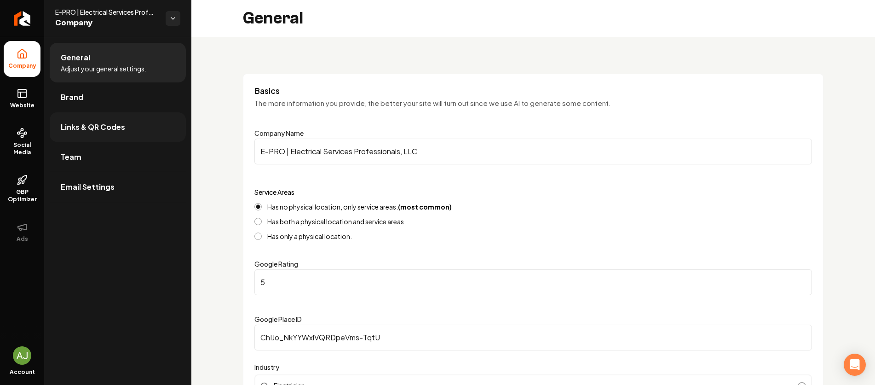
click at [84, 125] on span "Links & QR Codes" at bounding box center [93, 126] width 64 height 11
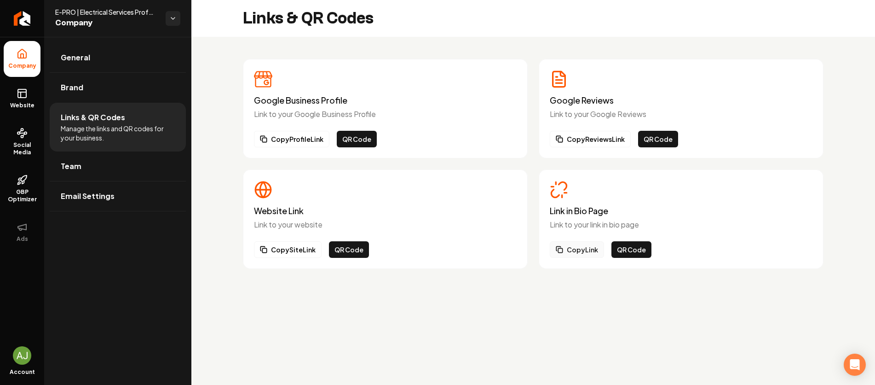
click at [578, 252] on button "Copy Link" at bounding box center [577, 249] width 54 height 17
click at [31, 55] on li "Company" at bounding box center [22, 59] width 37 height 36
click at [18, 64] on span "Company" at bounding box center [22, 65] width 35 height 7
